Goal: Complete application form

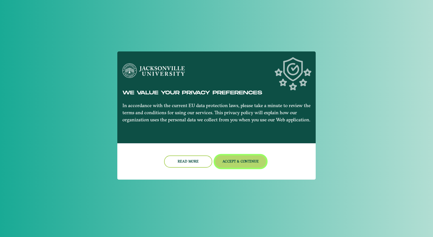
click at [240, 162] on button "Accept & Continue" at bounding box center [240, 161] width 51 height 12
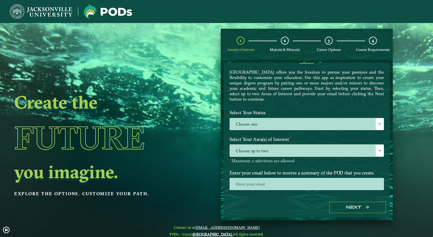
scroll to position [16, 0]
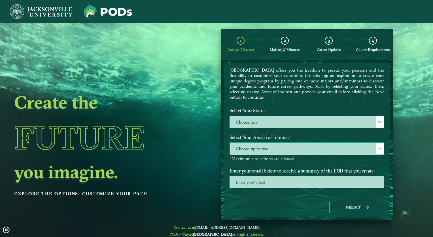
click at [269, 152] on span "Choose up to two" at bounding box center [307, 148] width 154 height 12
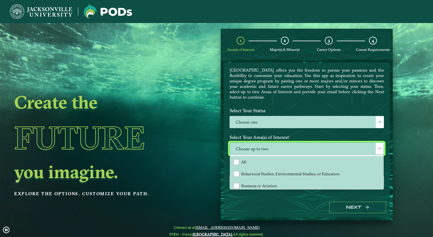
scroll to position [3, 25]
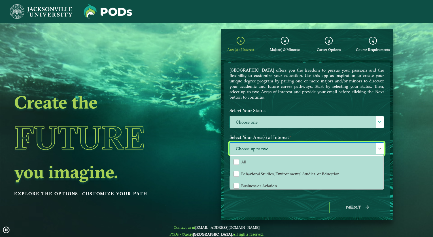
click at [263, 120] on label "Choose one" at bounding box center [307, 122] width 154 height 12
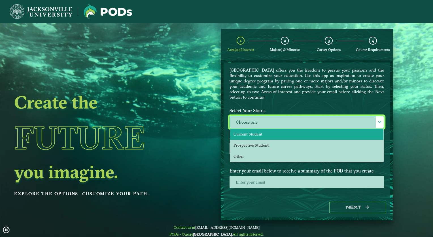
click at [259, 130] on li "Current Student" at bounding box center [306, 133] width 153 height 11
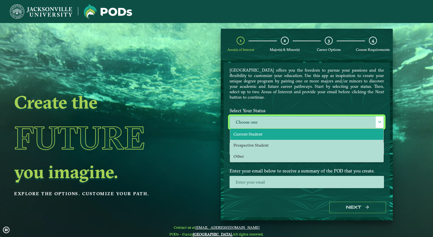
select select "[object Object]"
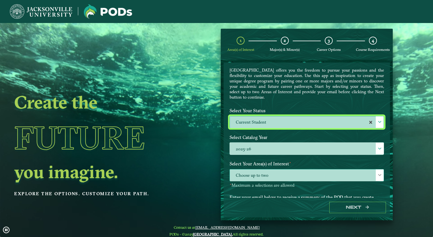
scroll to position [46, 0]
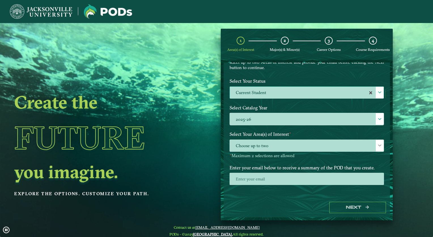
click at [269, 150] on p-multiselect "Choose up to two" at bounding box center [307, 149] width 155 height 5
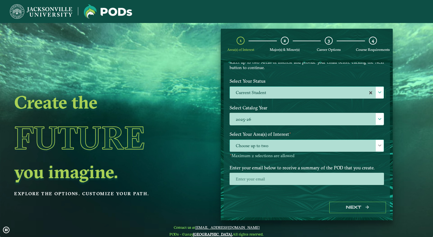
click at [266, 145] on span "Choose up to two" at bounding box center [307, 146] width 154 height 12
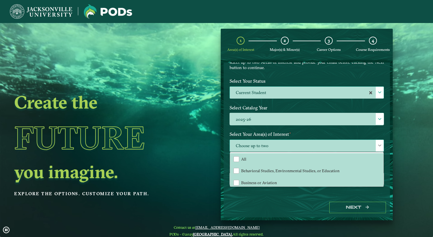
click at [244, 142] on span "Choose up to two" at bounding box center [307, 146] width 154 height 12
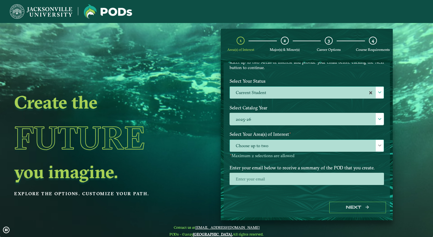
click at [246, 144] on span "Choose up to two" at bounding box center [307, 146] width 154 height 12
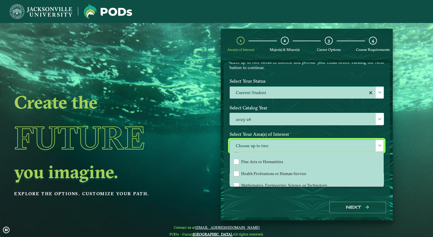
scroll to position [33, 0]
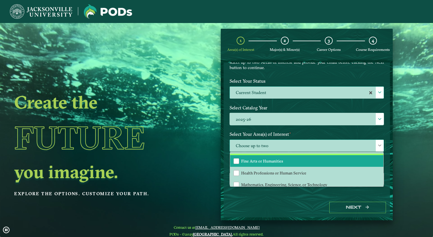
click at [271, 162] on li "Fine Arts or Humanities" at bounding box center [306, 161] width 153 height 12
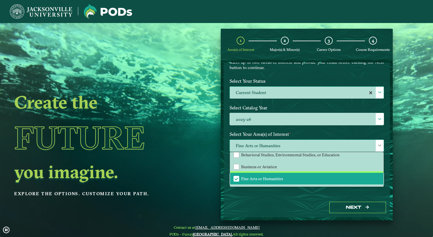
scroll to position [15, 0]
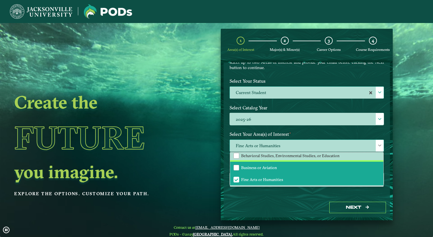
click at [257, 165] on span "Business or Aviation" at bounding box center [259, 167] width 36 height 5
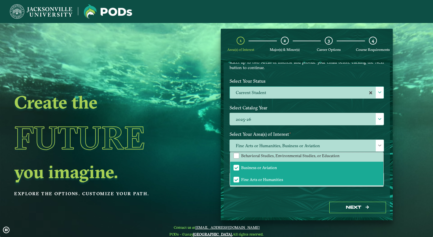
click at [273, 201] on div "Next" at bounding box center [307, 207] width 166 height 20
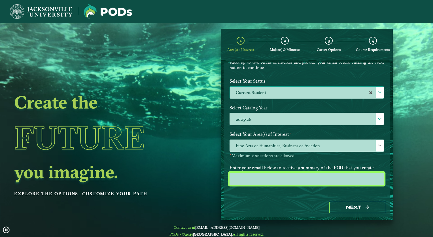
click at [285, 179] on input "email" at bounding box center [307, 178] width 155 height 12
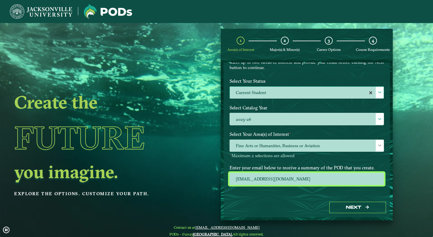
type input "[EMAIL_ADDRESS][DOMAIN_NAME]"
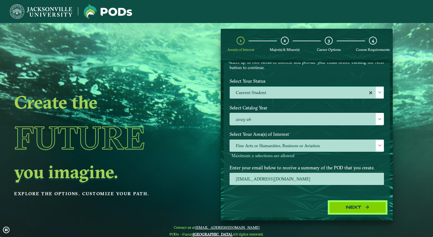
click at [354, 209] on button "Next" at bounding box center [358, 207] width 57 height 12
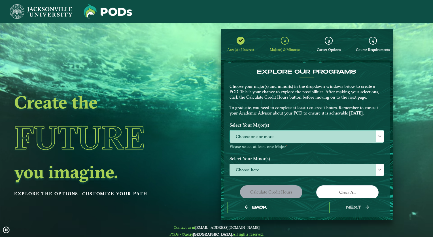
click at [288, 137] on span "Choose one or more" at bounding box center [307, 136] width 154 height 12
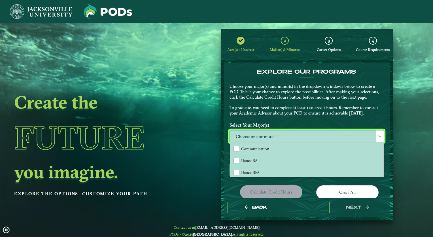
scroll to position [109, 0]
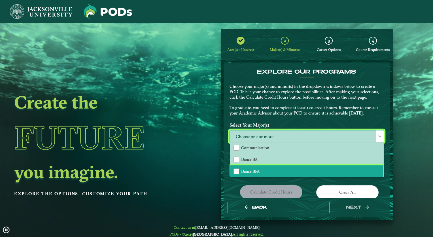
click at [263, 168] on li "Dance BFA" at bounding box center [306, 171] width 153 height 12
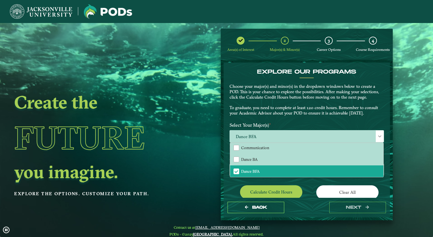
click at [237, 181] on div "EXPLORE OUR PROGRAMS Choose your major(s) and minor(s) in the dropdown windows …" at bounding box center [307, 160] width 155 height 185
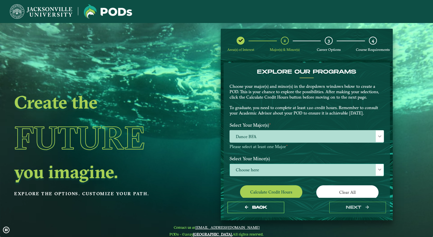
click at [257, 171] on span "Choose here" at bounding box center [307, 170] width 154 height 12
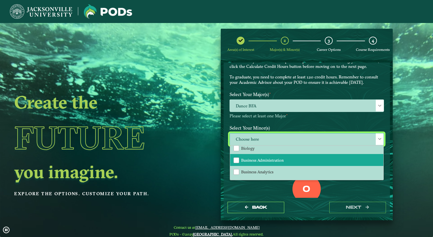
scroll to position [84, 0]
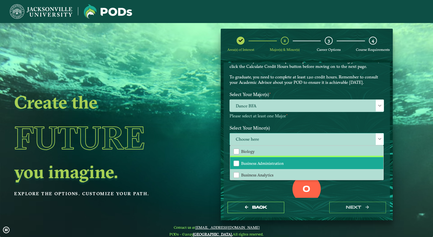
click at [281, 162] on span "Business Administration" at bounding box center [262, 163] width 43 height 5
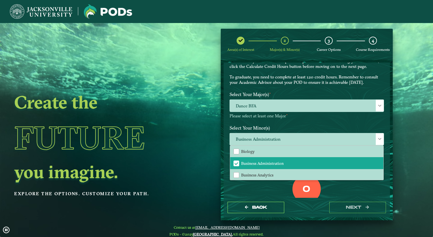
click at [254, 186] on div "0 Total Credit Hours" at bounding box center [306, 198] width 163 height 48
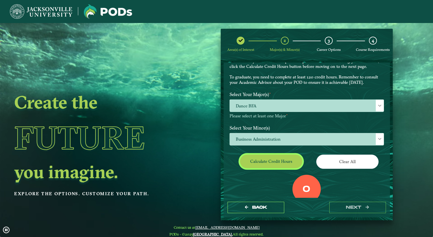
click at [270, 162] on button "Calculate credit hours" at bounding box center [271, 160] width 62 height 13
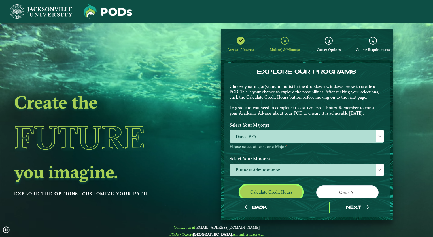
scroll to position [82, 0]
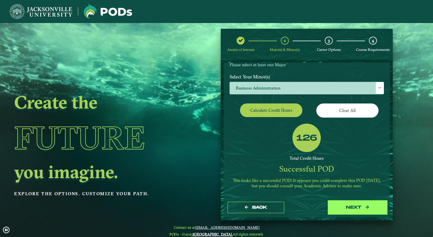
click at [349, 206] on button "next" at bounding box center [358, 207] width 57 height 12
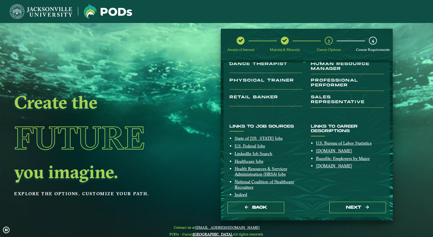
scroll to position [96, 0]
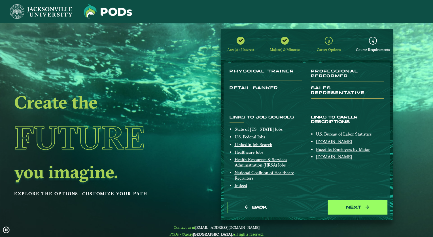
click at [349, 207] on button "next" at bounding box center [358, 207] width 57 height 12
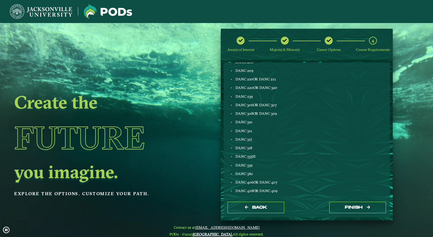
scroll to position [304, 0]
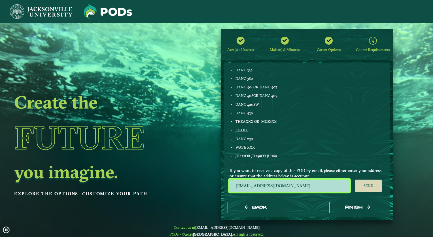
drag, startPoint x: 294, startPoint y: 184, endPoint x: 219, endPoint y: 185, distance: 74.6
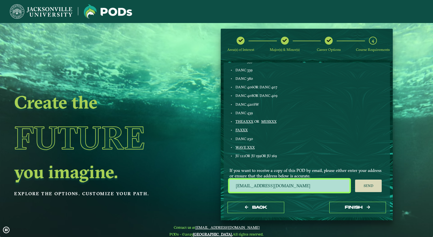
click at [219, 185] on div "Area(s) of Interest Major(s) & Minor(s) Career Options 4 Course Requirements Co…" at bounding box center [307, 124] width 181 height 191
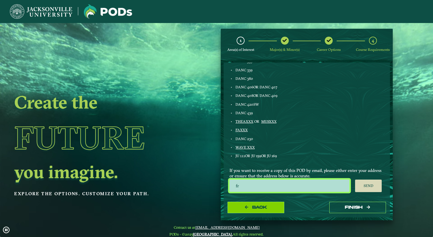
type input "[EMAIL_ADDRESS][DOMAIN_NAME]"
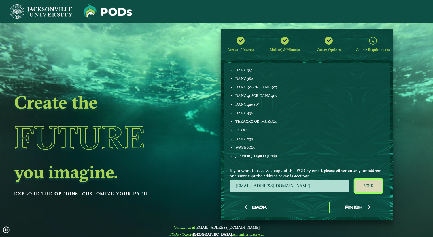
click at [372, 184] on button "Send" at bounding box center [368, 185] width 27 height 12
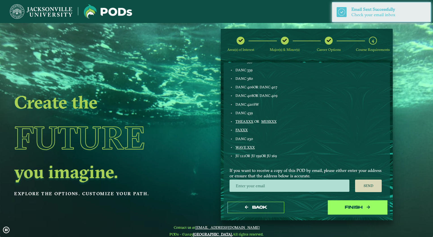
click at [364, 206] on button "Finish" at bounding box center [358, 207] width 57 height 12
